Goal: Browse casually: Explore the website without a specific task or goal

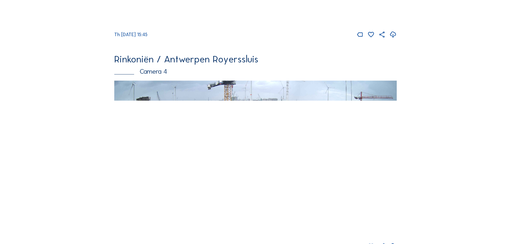
scroll to position [859, 0]
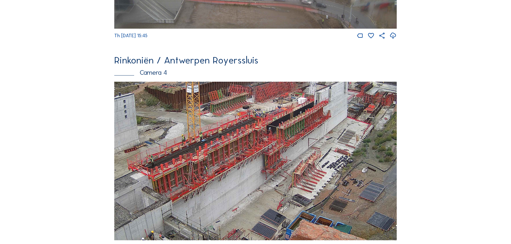
drag, startPoint x: 192, startPoint y: 190, endPoint x: 284, endPoint y: 186, distance: 92.1
click at [284, 186] on img at bounding box center [255, 161] width 282 height 159
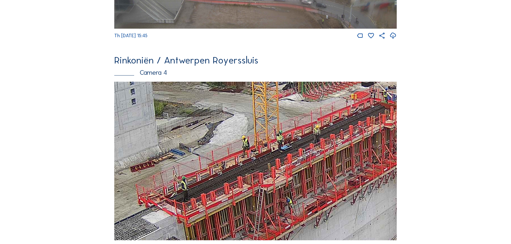
drag, startPoint x: 335, startPoint y: 145, endPoint x: 309, endPoint y: 161, distance: 30.6
click at [309, 161] on img at bounding box center [255, 161] width 282 height 159
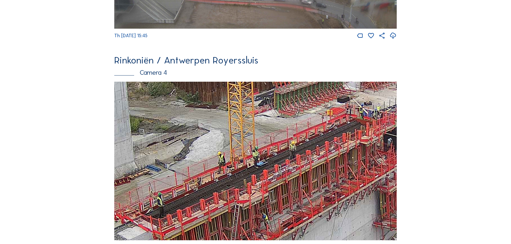
drag, startPoint x: 359, startPoint y: 153, endPoint x: 338, endPoint y: 165, distance: 24.3
click at [338, 167] on img at bounding box center [255, 161] width 282 height 159
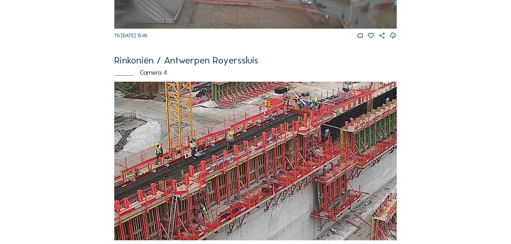
drag, startPoint x: 352, startPoint y: 146, endPoint x: 289, endPoint y: 138, distance: 62.8
click at [289, 138] on img at bounding box center [255, 161] width 282 height 159
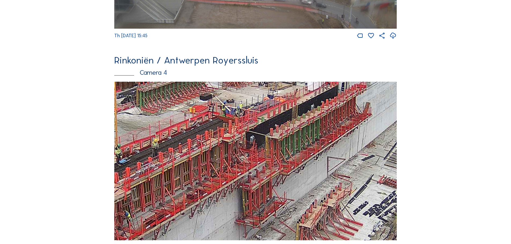
drag, startPoint x: 356, startPoint y: 148, endPoint x: 281, endPoint y: 154, distance: 75.4
click at [281, 154] on img at bounding box center [255, 161] width 282 height 159
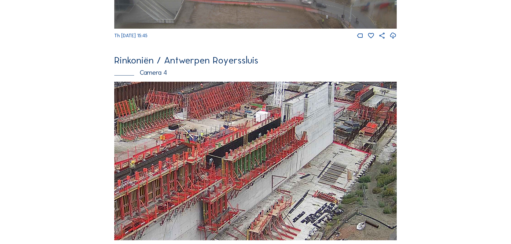
drag, startPoint x: 322, startPoint y: 143, endPoint x: 283, endPoint y: 155, distance: 41.3
click at [283, 157] on img at bounding box center [255, 161] width 282 height 159
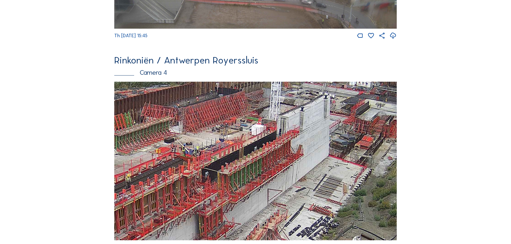
drag, startPoint x: 303, startPoint y: 135, endPoint x: 297, endPoint y: 153, distance: 18.3
click at [297, 153] on img at bounding box center [255, 161] width 282 height 159
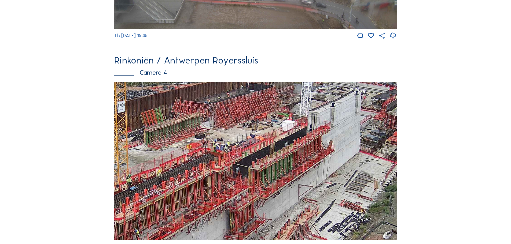
drag, startPoint x: 210, startPoint y: 181, endPoint x: 242, endPoint y: 173, distance: 33.1
click at [242, 173] on img at bounding box center [255, 161] width 282 height 159
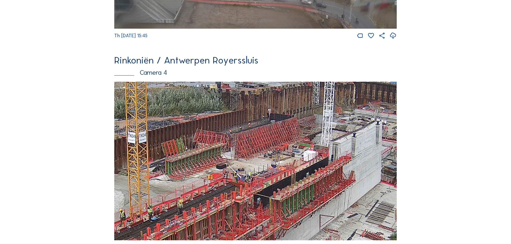
drag, startPoint x: 336, startPoint y: 157, endPoint x: 359, endPoint y: 185, distance: 35.8
click at [359, 185] on img at bounding box center [255, 161] width 282 height 159
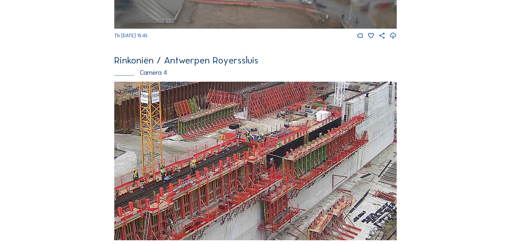
drag, startPoint x: 230, startPoint y: 202, endPoint x: 242, endPoint y: 163, distance: 40.6
click at [242, 163] on img at bounding box center [255, 161] width 282 height 159
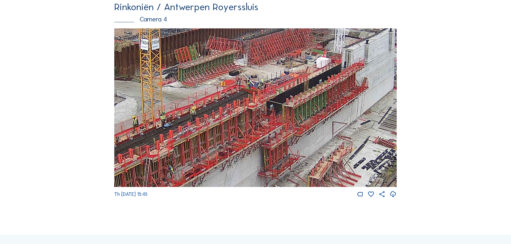
scroll to position [912, 0]
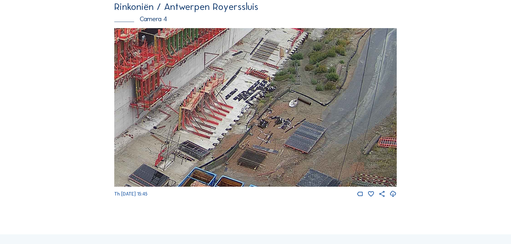
drag, startPoint x: 300, startPoint y: 149, endPoint x: 173, endPoint y: 79, distance: 145.4
click at [172, 80] on img at bounding box center [255, 107] width 282 height 159
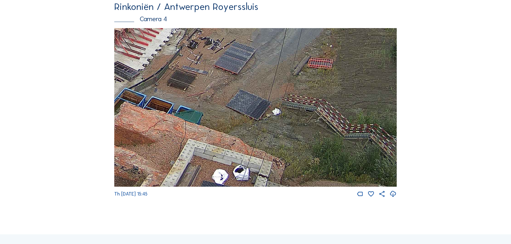
drag, startPoint x: 374, startPoint y: 159, endPoint x: 327, endPoint y: 44, distance: 124.2
click at [327, 44] on img at bounding box center [255, 107] width 282 height 159
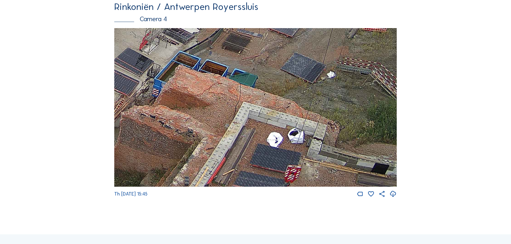
drag, startPoint x: 203, startPoint y: 147, endPoint x: 393, endPoint y: 16, distance: 230.7
click at [346, 27] on div "Rinkoniën / Antwerpen Royerssluis Camera 4 Th [DATE] 15:45" at bounding box center [255, 100] width 282 height 196
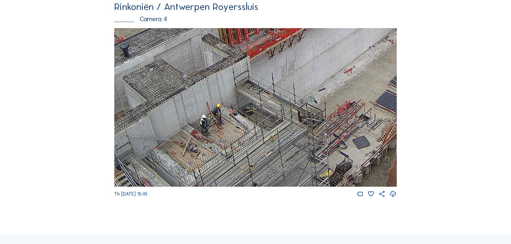
drag, startPoint x: 248, startPoint y: 112, endPoint x: 465, endPoint y: 132, distance: 217.6
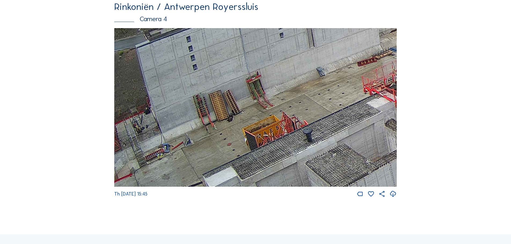
drag, startPoint x: 367, startPoint y: 193, endPoint x: 396, endPoint y: 208, distance: 31.8
click at [393, 198] on div "Th [DATE] 15:45" at bounding box center [255, 113] width 282 height 170
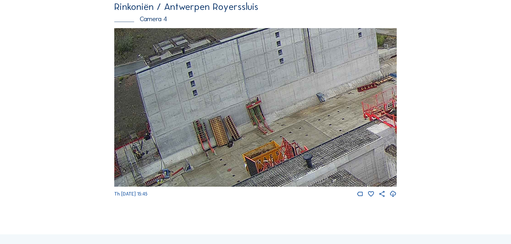
drag, startPoint x: 230, startPoint y: 141, endPoint x: 342, endPoint y: 167, distance: 114.5
click at [341, 167] on img at bounding box center [255, 107] width 282 height 159
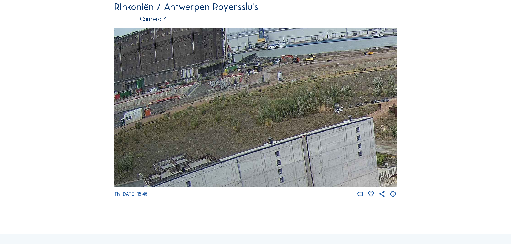
drag, startPoint x: 403, startPoint y: 203, endPoint x: 442, endPoint y: 236, distance: 51.8
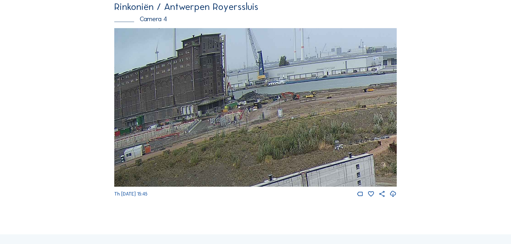
drag, startPoint x: 321, startPoint y: 136, endPoint x: 394, endPoint y: 194, distance: 93.5
click at [394, 187] on img at bounding box center [255, 107] width 282 height 159
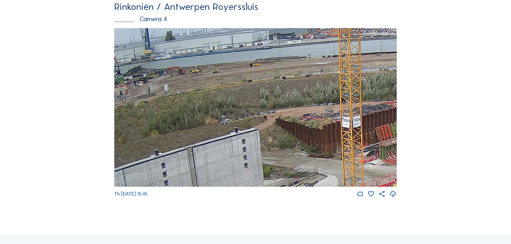
drag, startPoint x: 309, startPoint y: 121, endPoint x: 217, endPoint y: 76, distance: 102.2
click at [217, 76] on img at bounding box center [255, 107] width 282 height 159
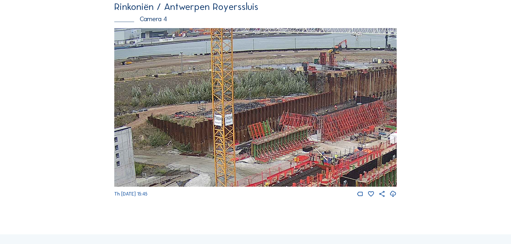
drag, startPoint x: 313, startPoint y: 112, endPoint x: 203, endPoint y: 110, distance: 110.0
click at [203, 109] on img at bounding box center [255, 107] width 282 height 159
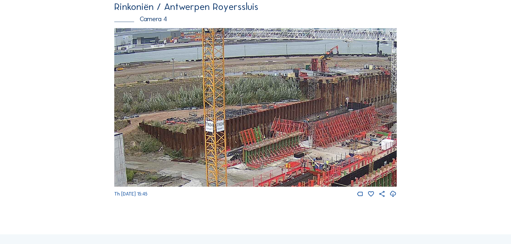
drag, startPoint x: 353, startPoint y: 112, endPoint x: 331, endPoint y: 118, distance: 23.1
click at [331, 118] on img at bounding box center [255, 107] width 282 height 159
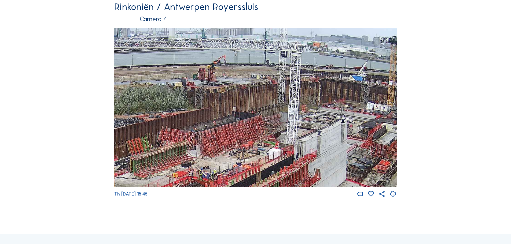
drag, startPoint x: 354, startPoint y: 110, endPoint x: 263, endPoint y: 113, distance: 90.4
click at [263, 113] on img at bounding box center [255, 107] width 282 height 159
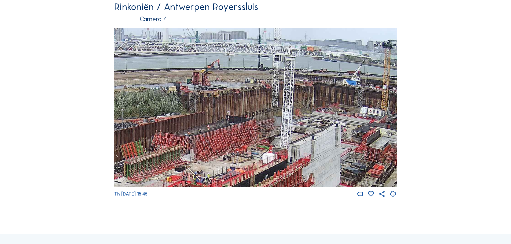
drag, startPoint x: 344, startPoint y: 119, endPoint x: 202, endPoint y: 115, distance: 142.5
click at [202, 115] on img at bounding box center [255, 107] width 282 height 159
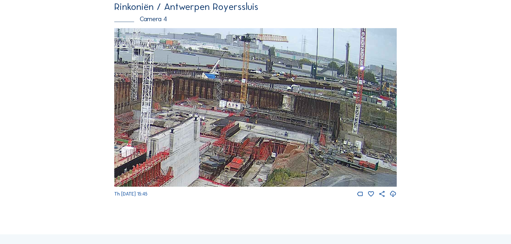
drag, startPoint x: 300, startPoint y: 138, endPoint x: 340, endPoint y: 60, distance: 87.6
click at [340, 60] on img at bounding box center [255, 107] width 282 height 159
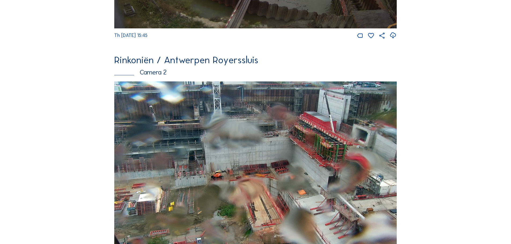
scroll to position [215, 0]
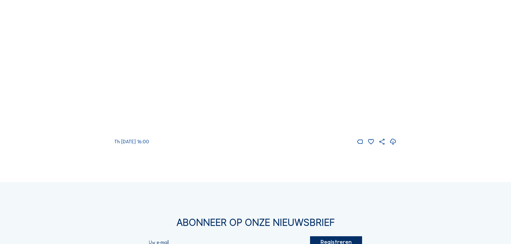
scroll to position [966, 0]
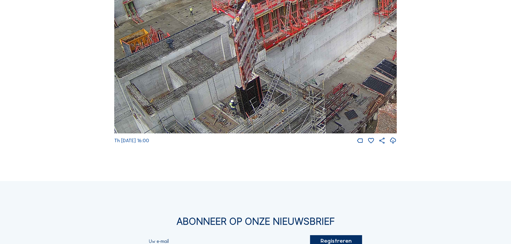
drag, startPoint x: 203, startPoint y: 114, endPoint x: 231, endPoint y: 115, distance: 27.9
click at [231, 115] on img at bounding box center [255, 54] width 282 height 159
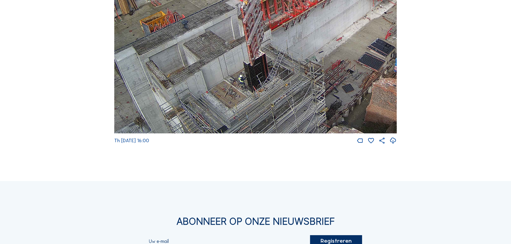
drag, startPoint x: 232, startPoint y: 100, endPoint x: 239, endPoint y: 69, distance: 31.2
click at [239, 71] on img at bounding box center [255, 54] width 282 height 159
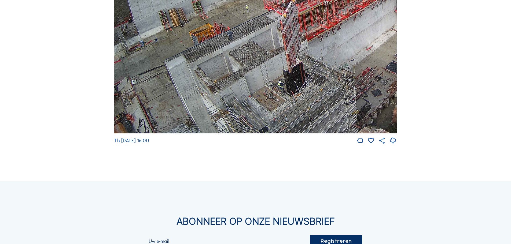
drag, startPoint x: 269, startPoint y: 110, endPoint x: 327, endPoint y: 43, distance: 88.2
click at [327, 43] on img at bounding box center [255, 54] width 282 height 159
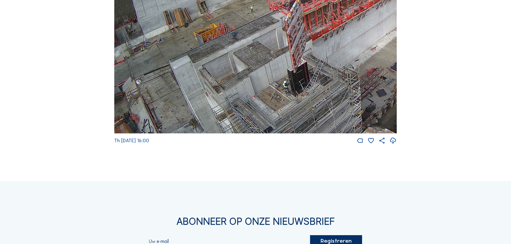
drag, startPoint x: 229, startPoint y: 68, endPoint x: 298, endPoint y: 22, distance: 82.6
click at [292, 17] on img at bounding box center [255, 54] width 282 height 159
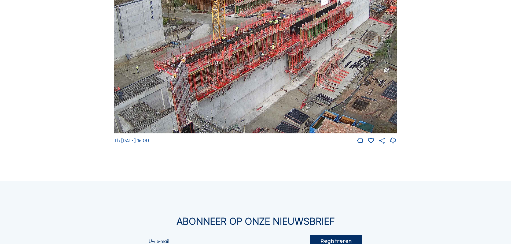
drag, startPoint x: 366, startPoint y: 36, endPoint x: 252, endPoint y: 93, distance: 127.8
click at [252, 93] on img at bounding box center [255, 54] width 282 height 159
